Goal: Go to known website: Go to known website

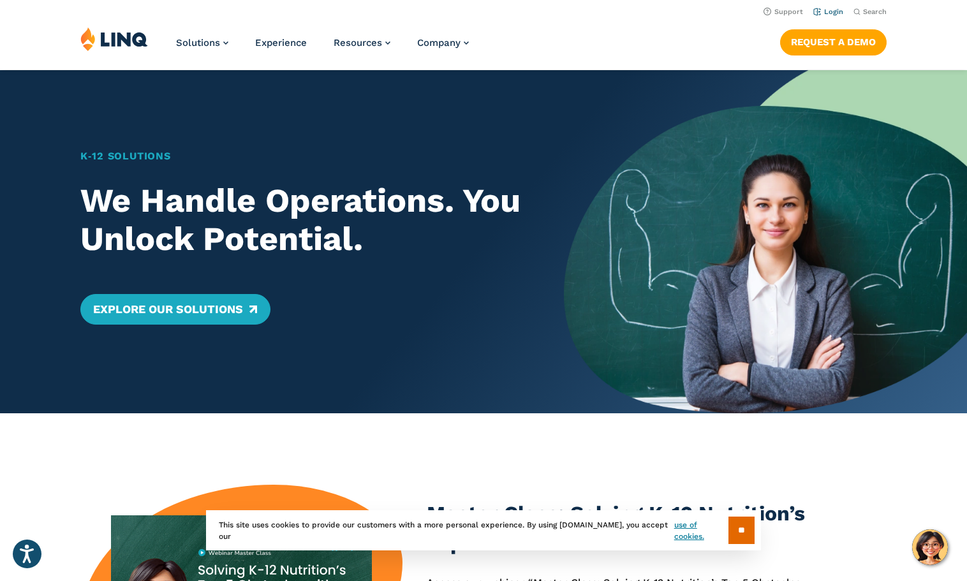
click at [835, 10] on link "Login" at bounding box center [828, 12] width 30 height 8
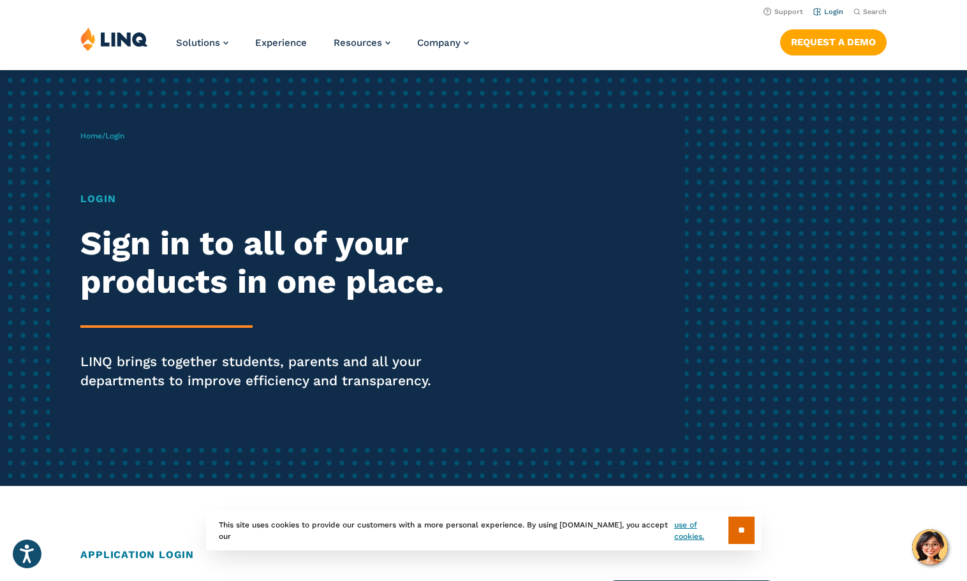
click at [828, 12] on link "Login" at bounding box center [828, 12] width 30 height 8
click at [748, 525] on input "**" at bounding box center [741, 529] width 26 height 27
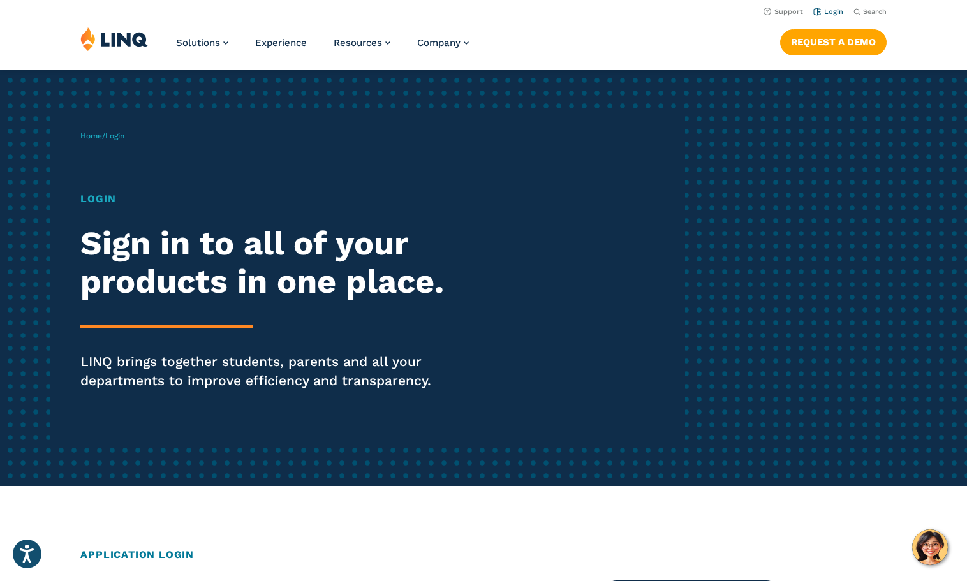
click at [833, 11] on link "Login" at bounding box center [828, 12] width 30 height 8
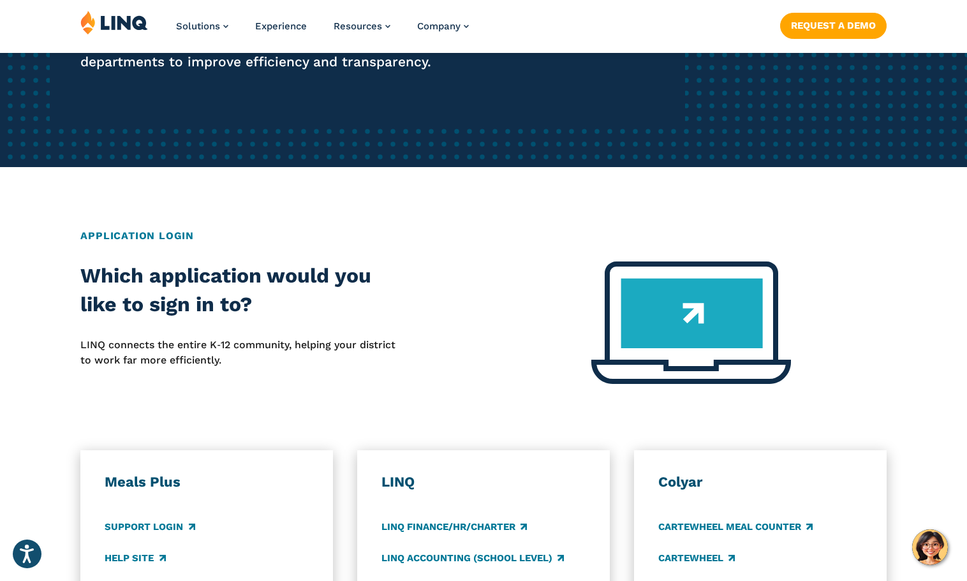
scroll to position [446, 0]
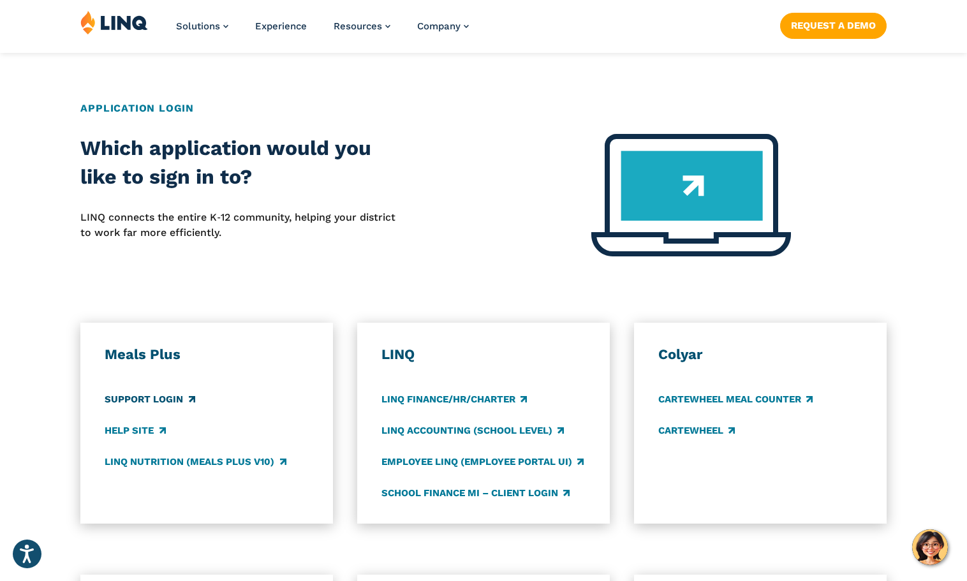
click at [156, 398] on link "Support Login" at bounding box center [150, 399] width 90 height 14
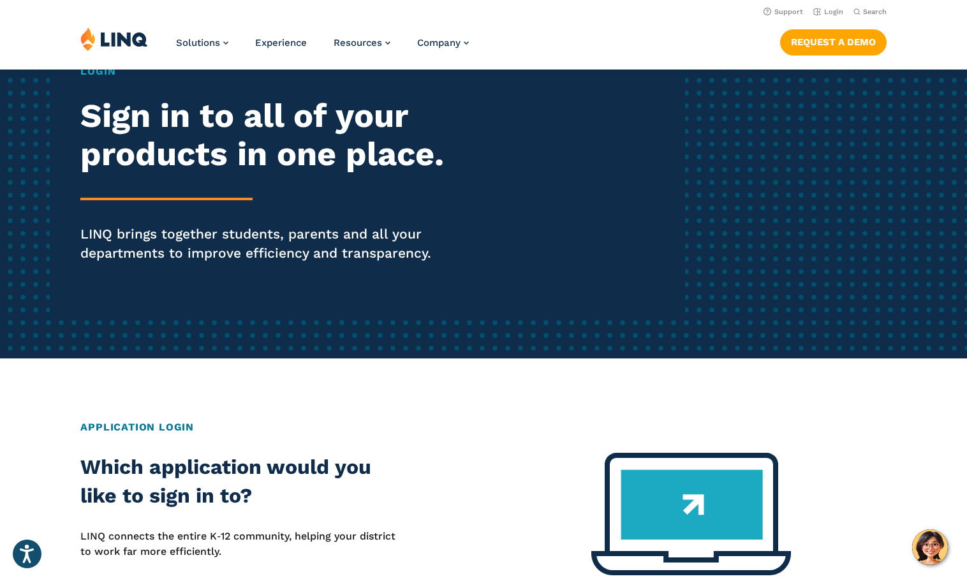
scroll to position [0, 0]
